Goal: Task Accomplishment & Management: Use online tool/utility

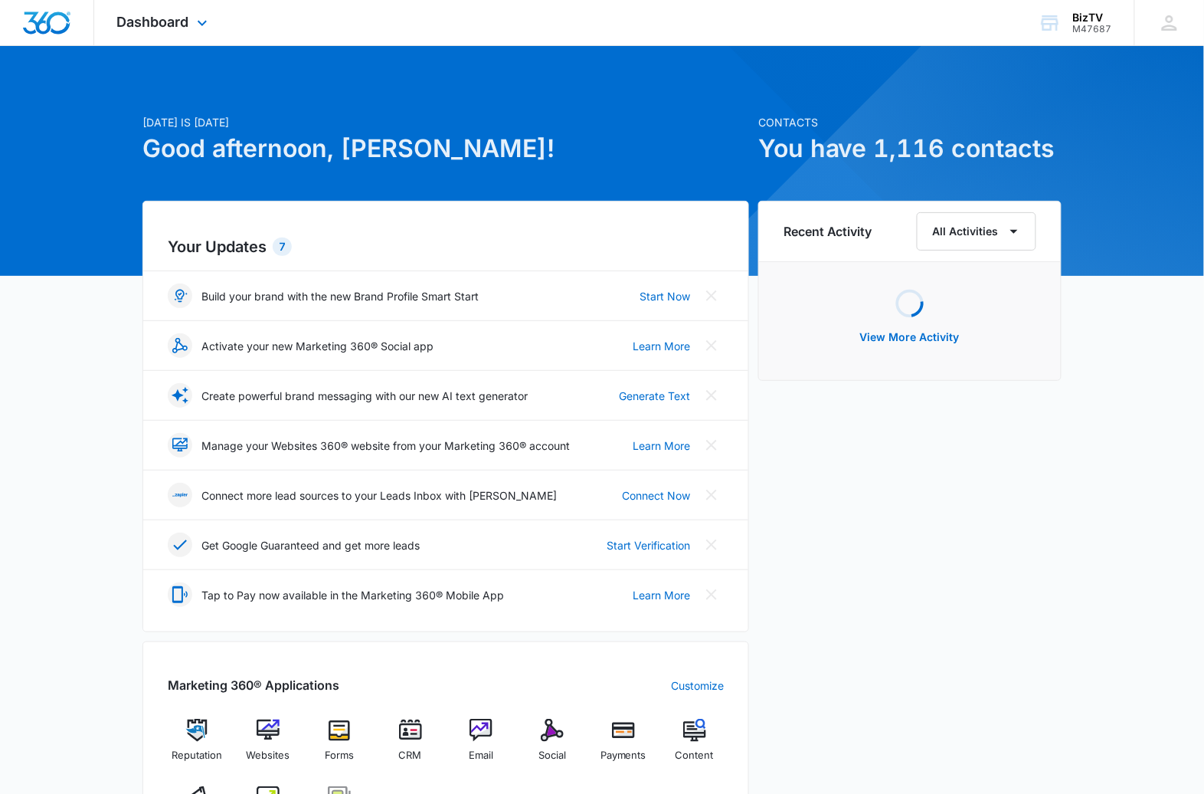
click at [192, 18] on div "Dashboard Apps Reputation Websites Forms CRM Email Social Payments POS Content …" at bounding box center [164, 22] width 140 height 45
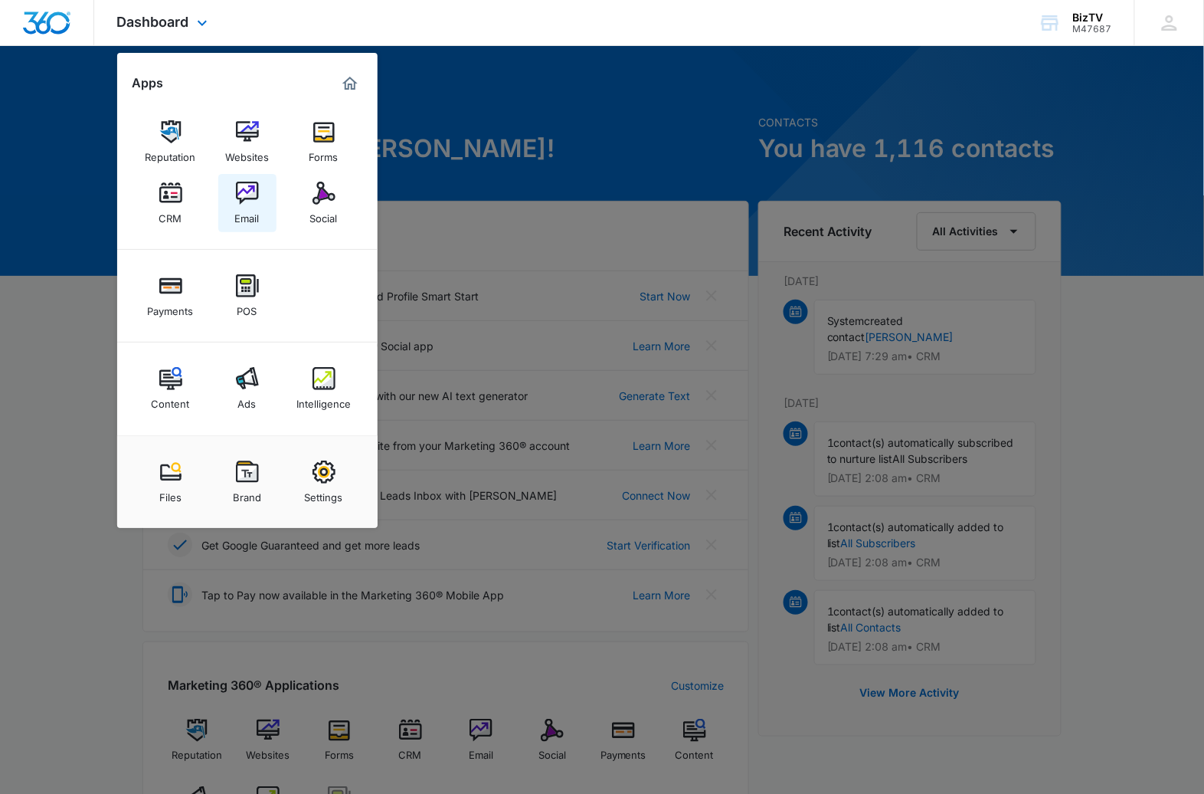
click at [242, 195] on img at bounding box center [247, 193] width 23 height 23
